Goal: Check status: Check status

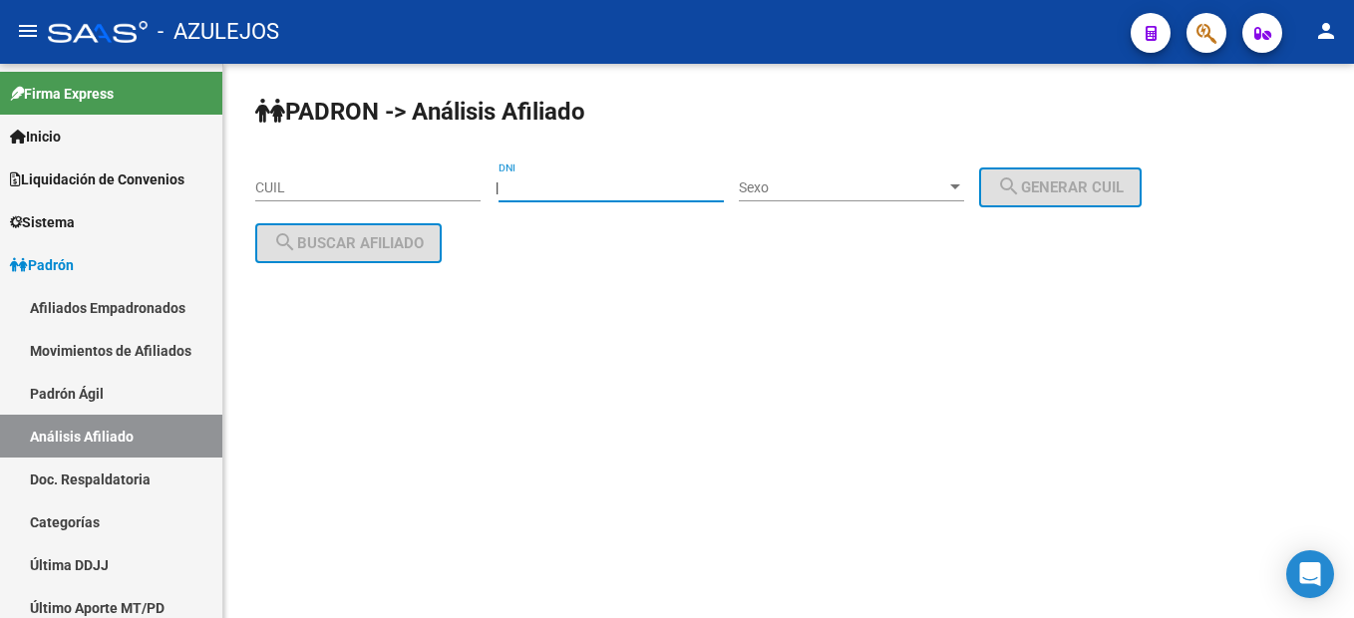
click at [594, 186] on input "DNI" at bounding box center [611, 187] width 225 height 17
paste input "16916281"
type input "16916281"
click at [808, 183] on span "Sexo" at bounding box center [842, 187] width 207 height 17
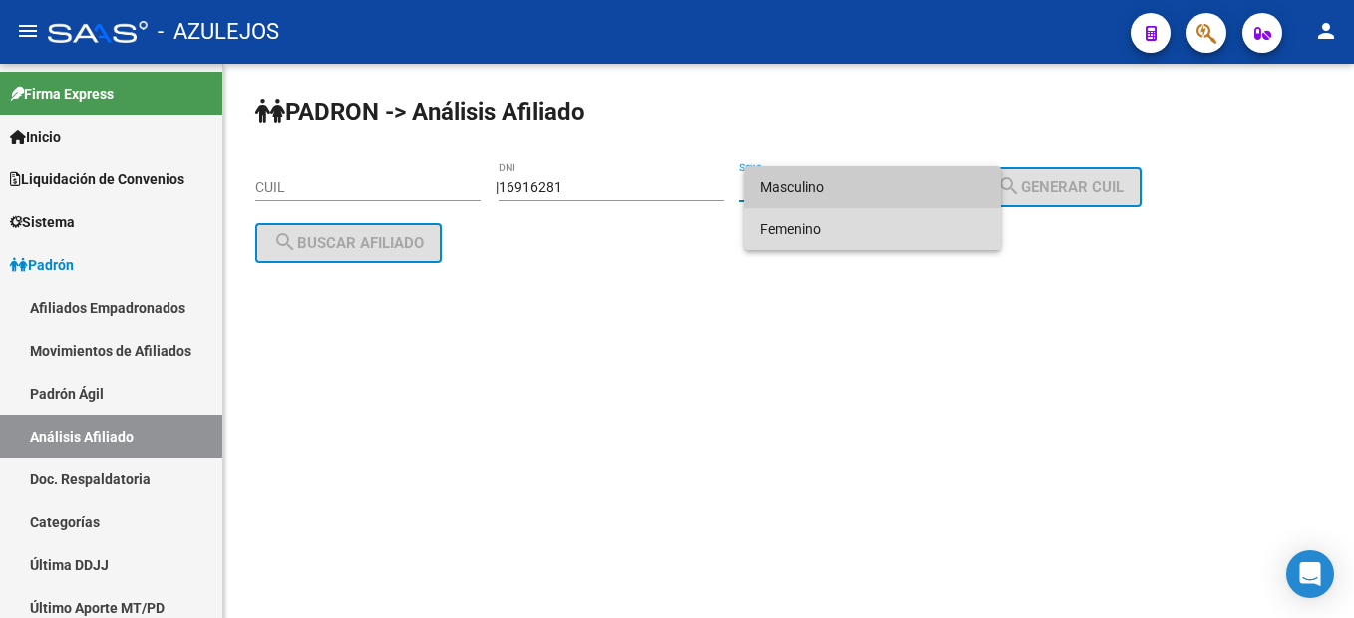
click at [806, 236] on span "Femenino" at bounding box center [872, 229] width 225 height 42
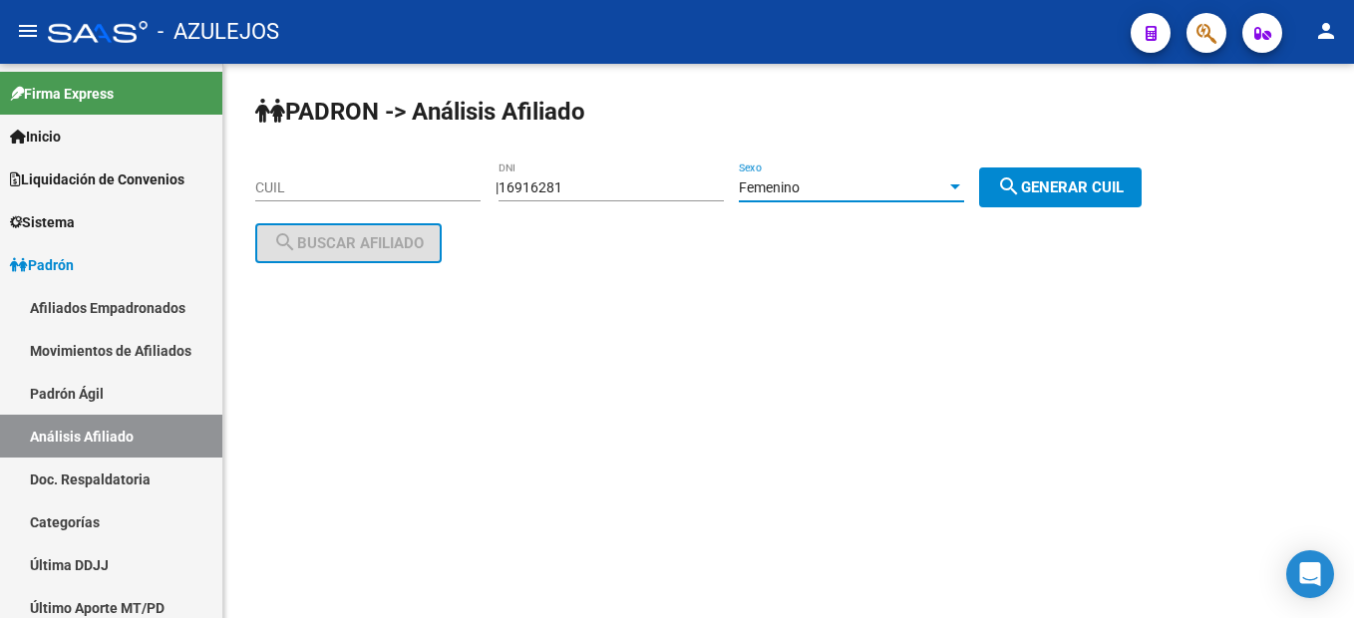
click at [1105, 178] on span "search Generar CUIL" at bounding box center [1060, 187] width 127 height 18
type input "27-16916281-1"
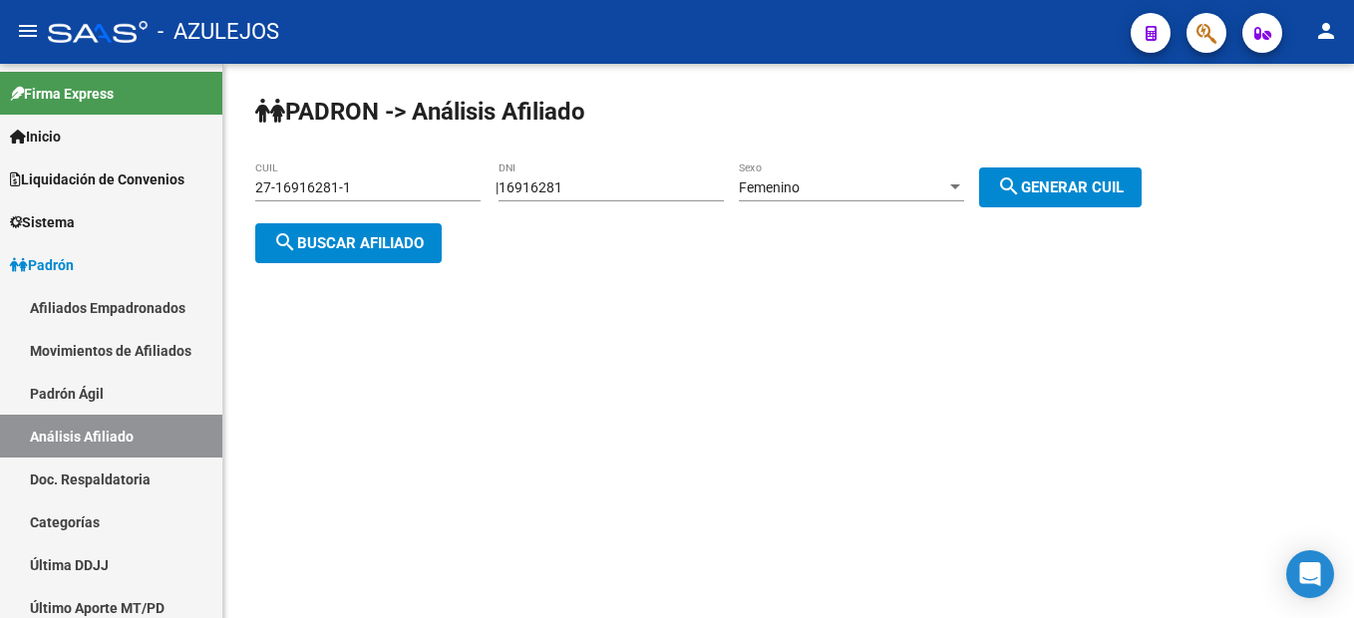
click at [392, 243] on span "search Buscar afiliado" at bounding box center [348, 243] width 151 height 18
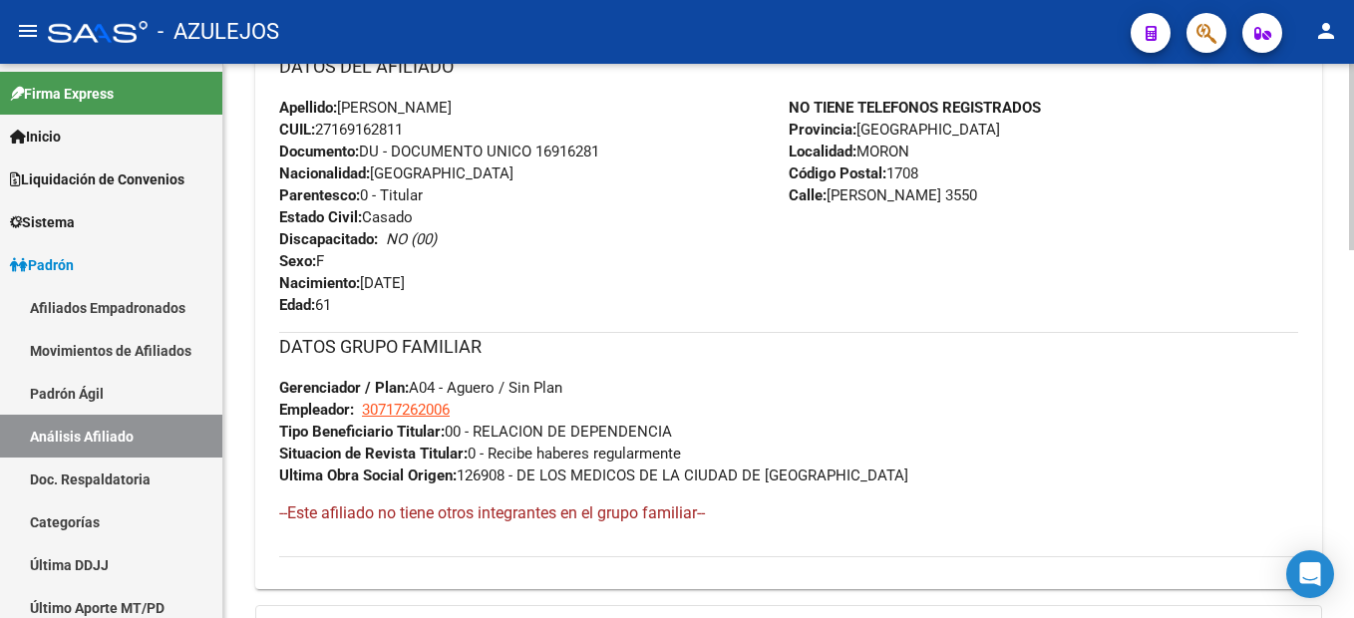
scroll to position [1096, 0]
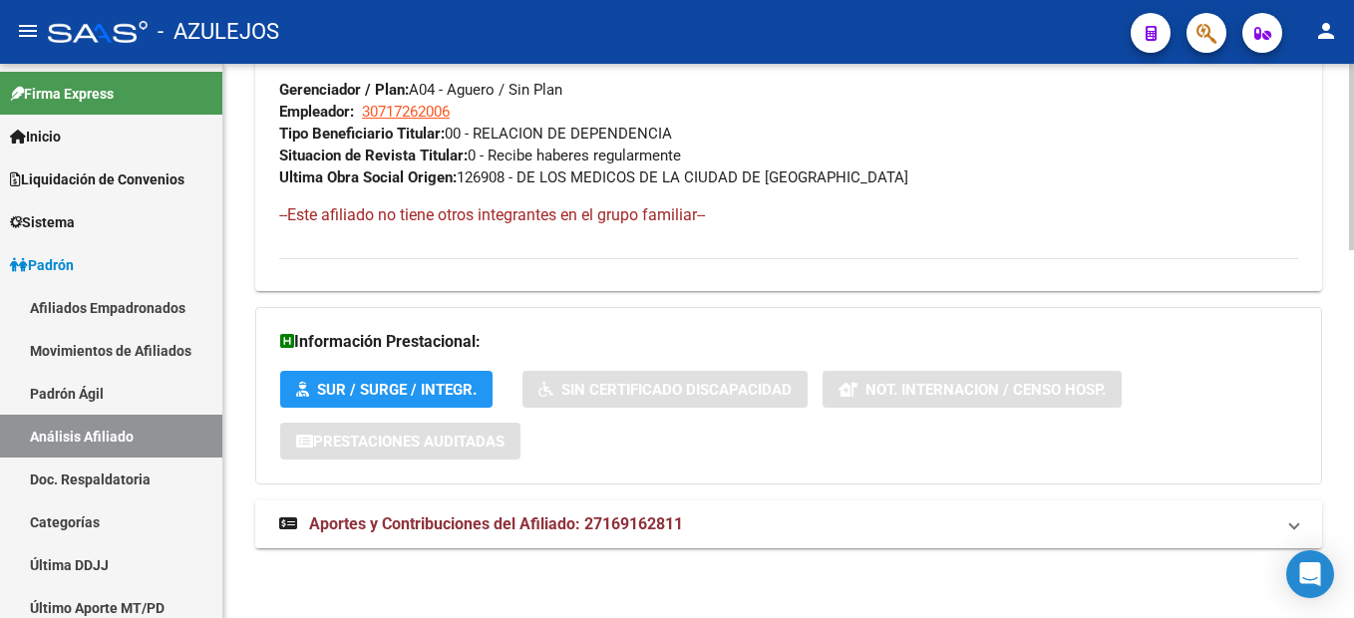
click at [586, 514] on span "Aportes y Contribuciones del Afiliado: 27169162811" at bounding box center [496, 523] width 374 height 19
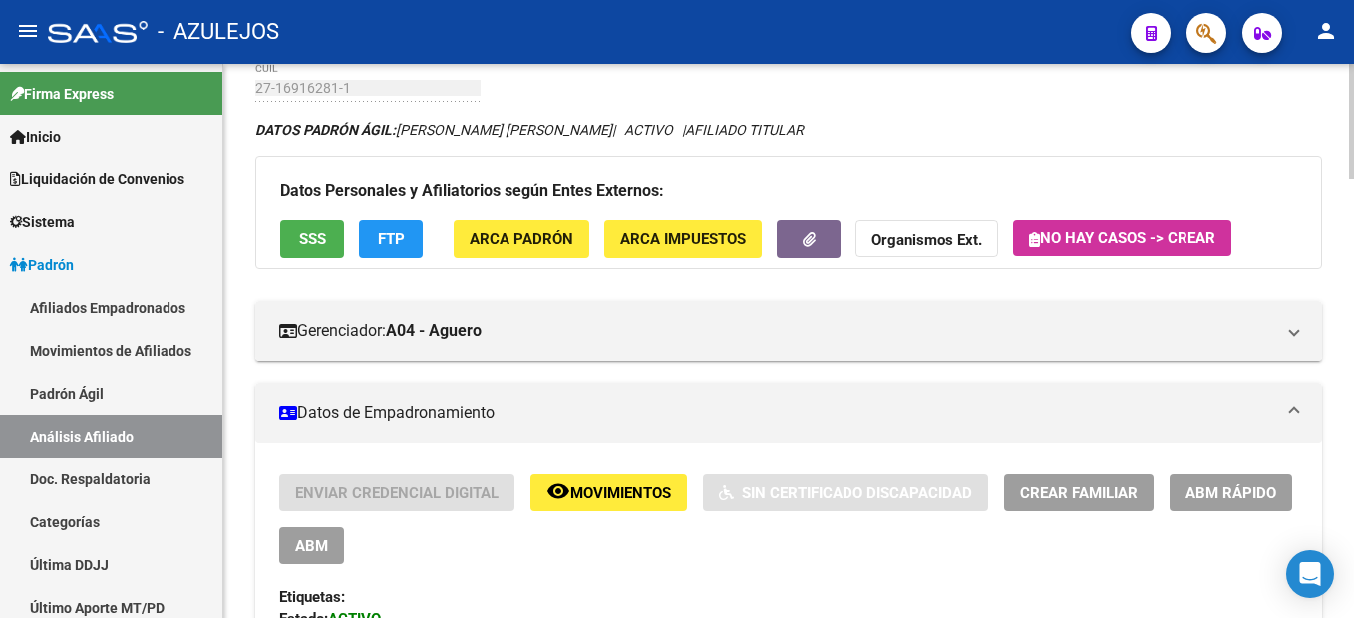
scroll to position [0, 0]
